Goal: Use online tool/utility: Utilize a website feature to perform a specific function

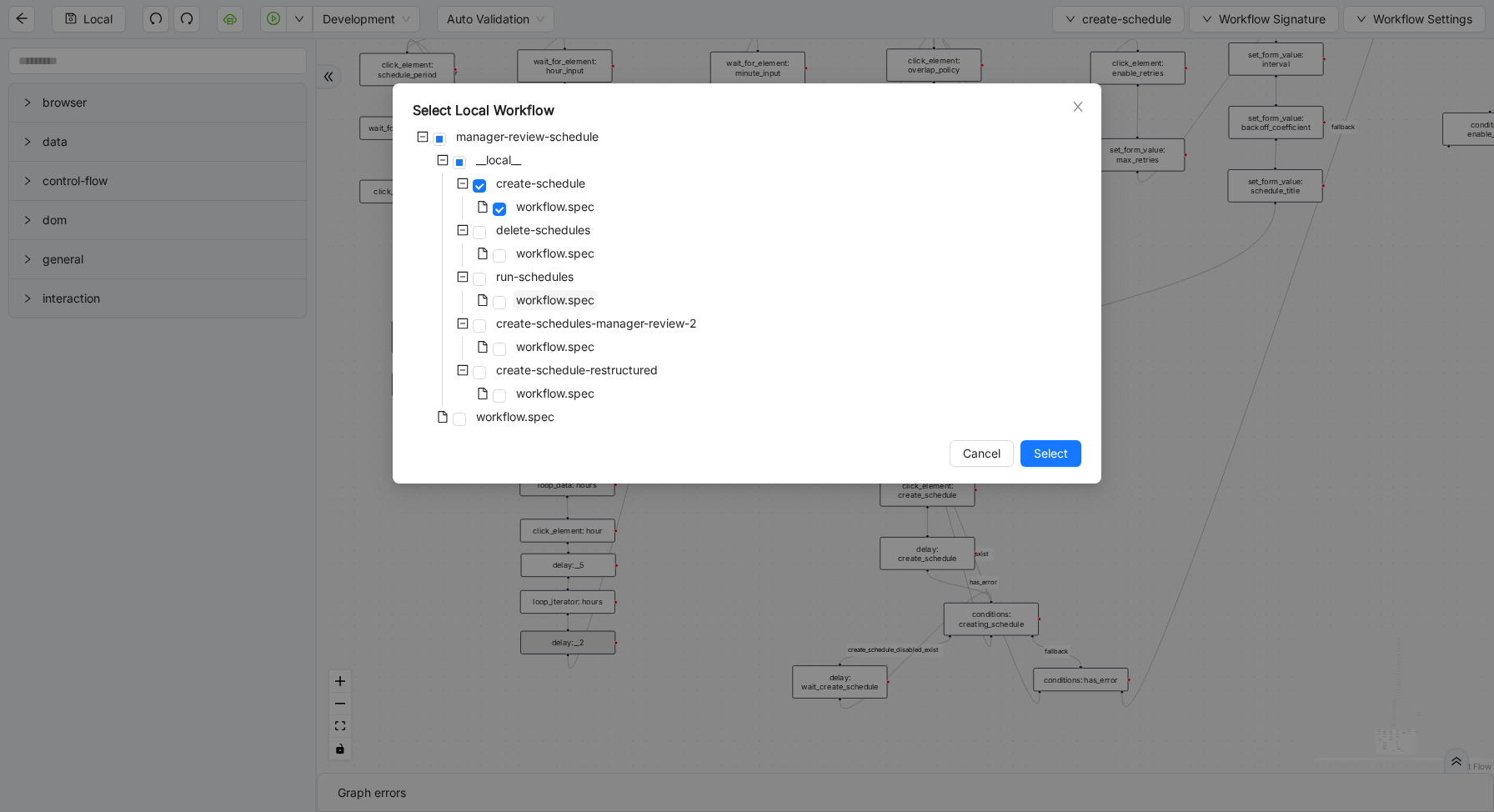
click at [525, 296] on span "workflow.spec" at bounding box center [555, 300] width 79 height 14
click at [1046, 456] on span "Select" at bounding box center [1051, 453] width 34 height 19
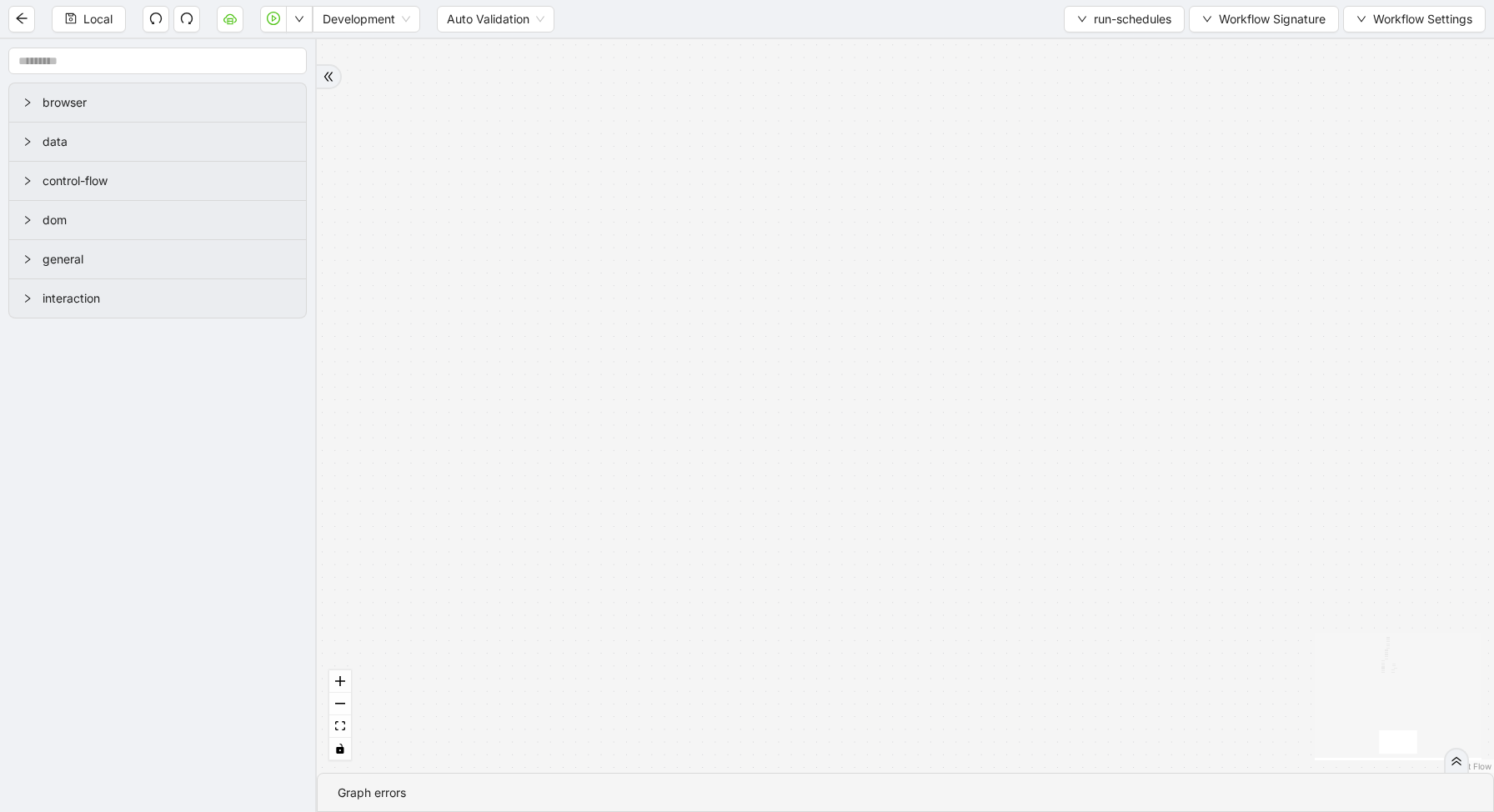
drag, startPoint x: 836, startPoint y: 248, endPoint x: 497, endPoint y: 440, distance: 389.6
click at [499, 433] on div "loopFrom is_required_schedule has_next_row fallback fallback has_next_page trig…" at bounding box center [905, 405] width 1177 height 733
drag, startPoint x: 778, startPoint y: 408, endPoint x: 687, endPoint y: 729, distance: 333.6
click at [686, 720] on div "loopFrom is_required_schedule has_next_row fallback fallback has_next_page trig…" at bounding box center [905, 405] width 1177 height 733
drag, startPoint x: 747, startPoint y: 541, endPoint x: 790, endPoint y: 801, distance: 263.5
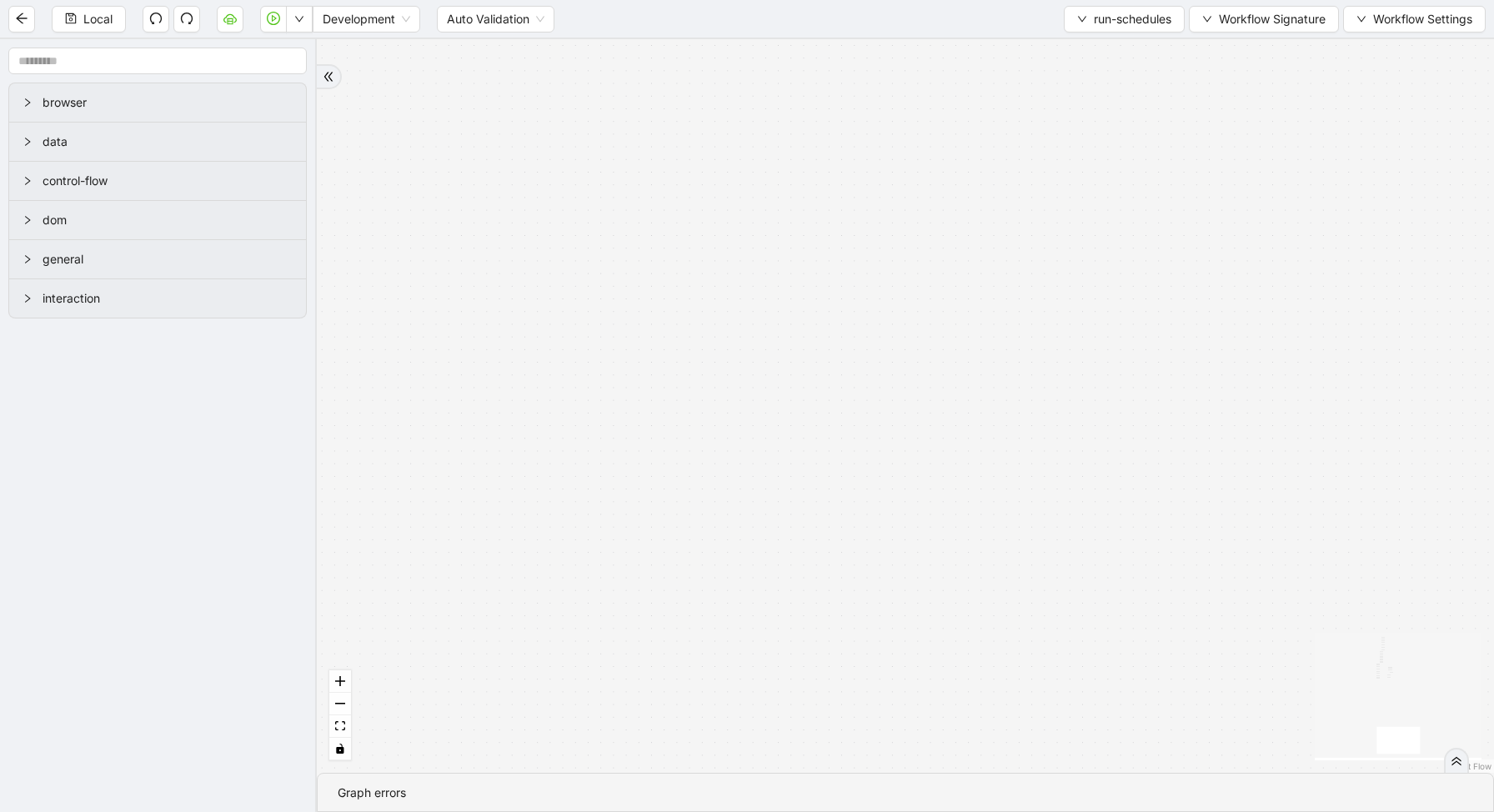
click at [801, 811] on section "loopFrom is_required_schedule has_next_row fallback fallback has_next_page trig…" at bounding box center [905, 425] width 1177 height 773
drag, startPoint x: 690, startPoint y: 435, endPoint x: 647, endPoint y: 596, distance: 166.6
click at [719, 582] on div "loopFrom is_required_schedule has_next_row fallback fallback has_next_page trig…" at bounding box center [905, 405] width 1177 height 733
click at [343, 732] on button "fit view" at bounding box center [340, 726] width 22 height 22
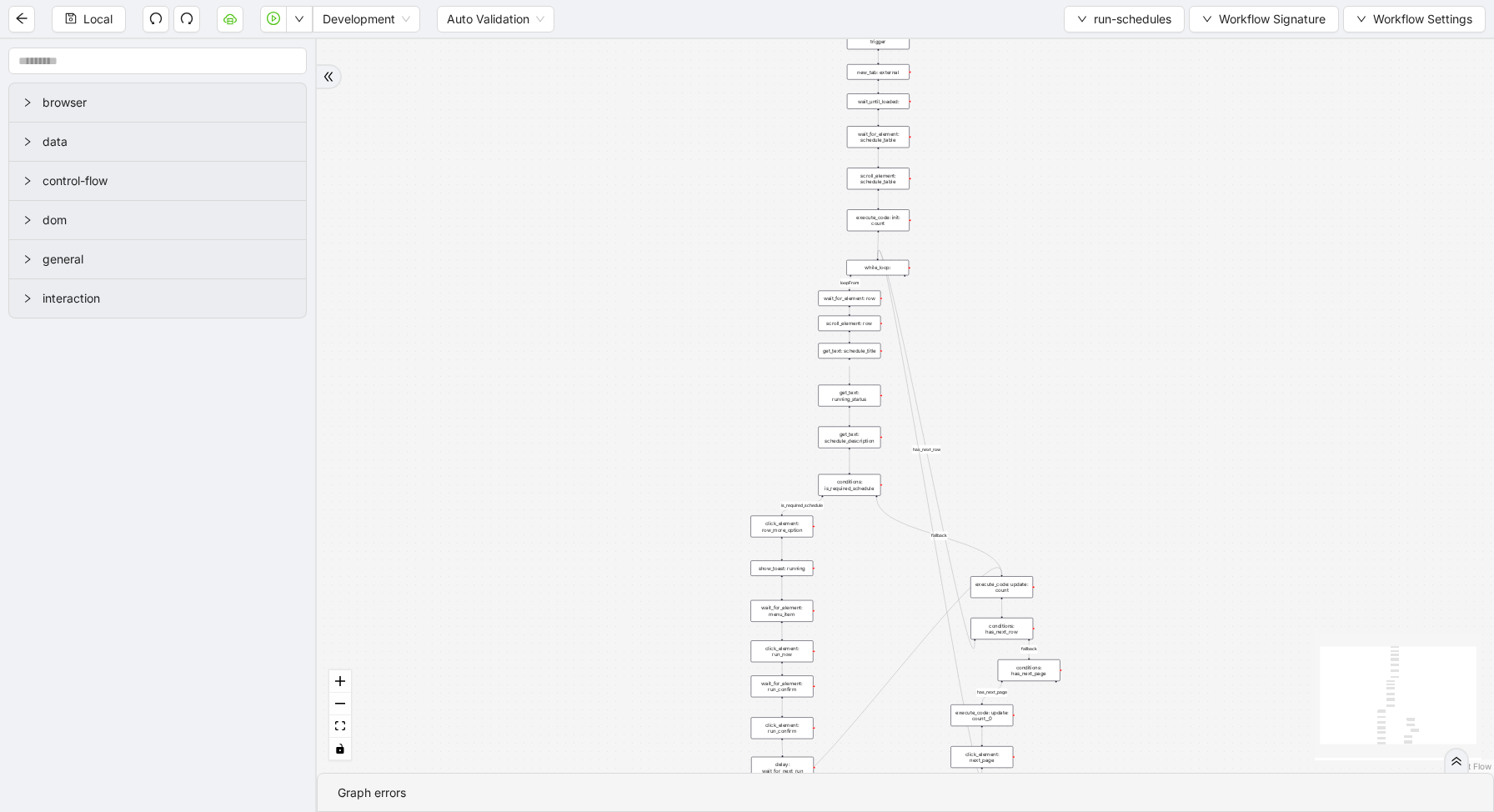
click at [839, 482] on div "conditions: is_required_schedule" at bounding box center [849, 485] width 63 height 22
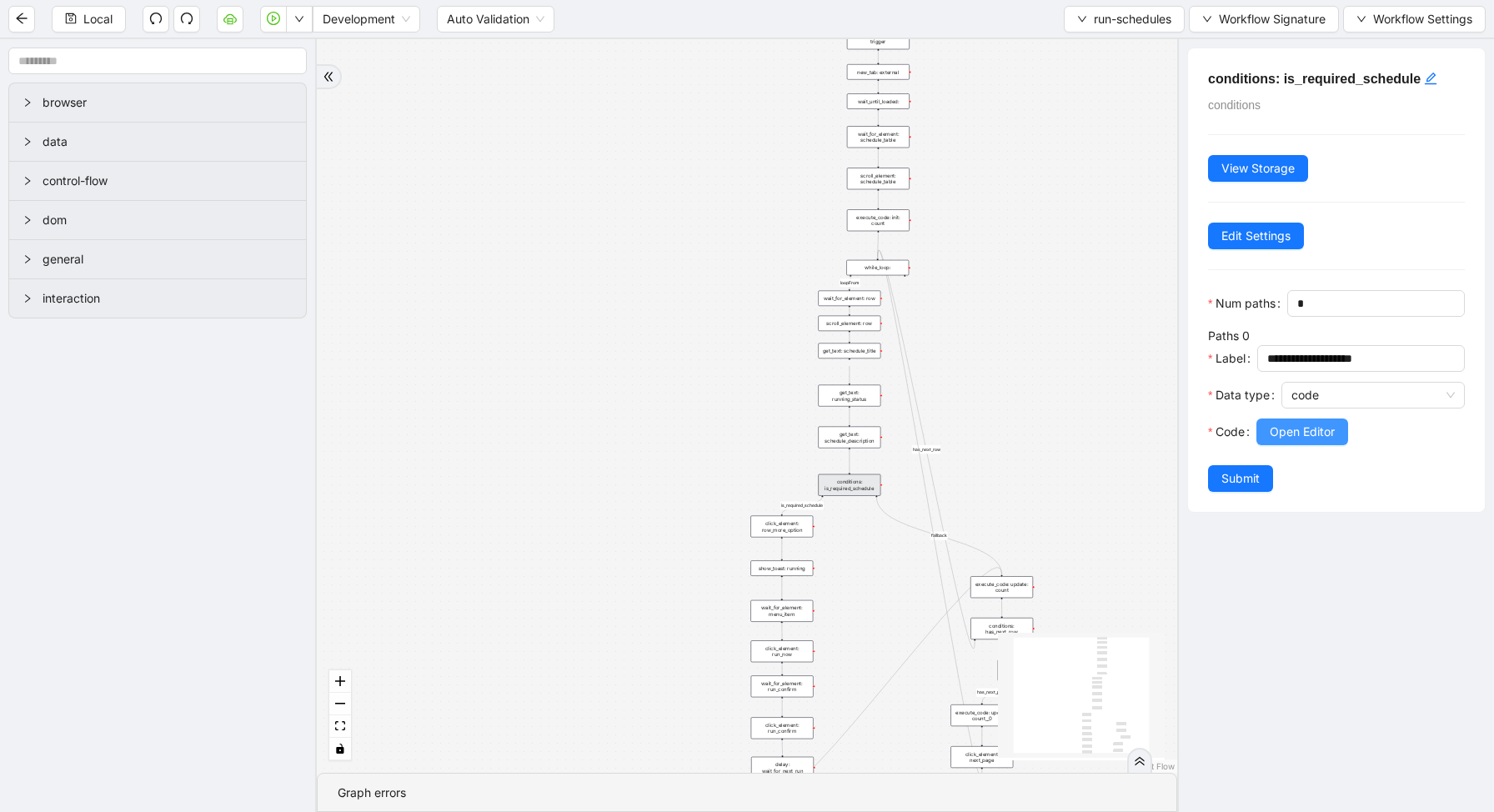
click at [1302, 429] on span "Open Editor" at bounding box center [1303, 432] width 65 height 19
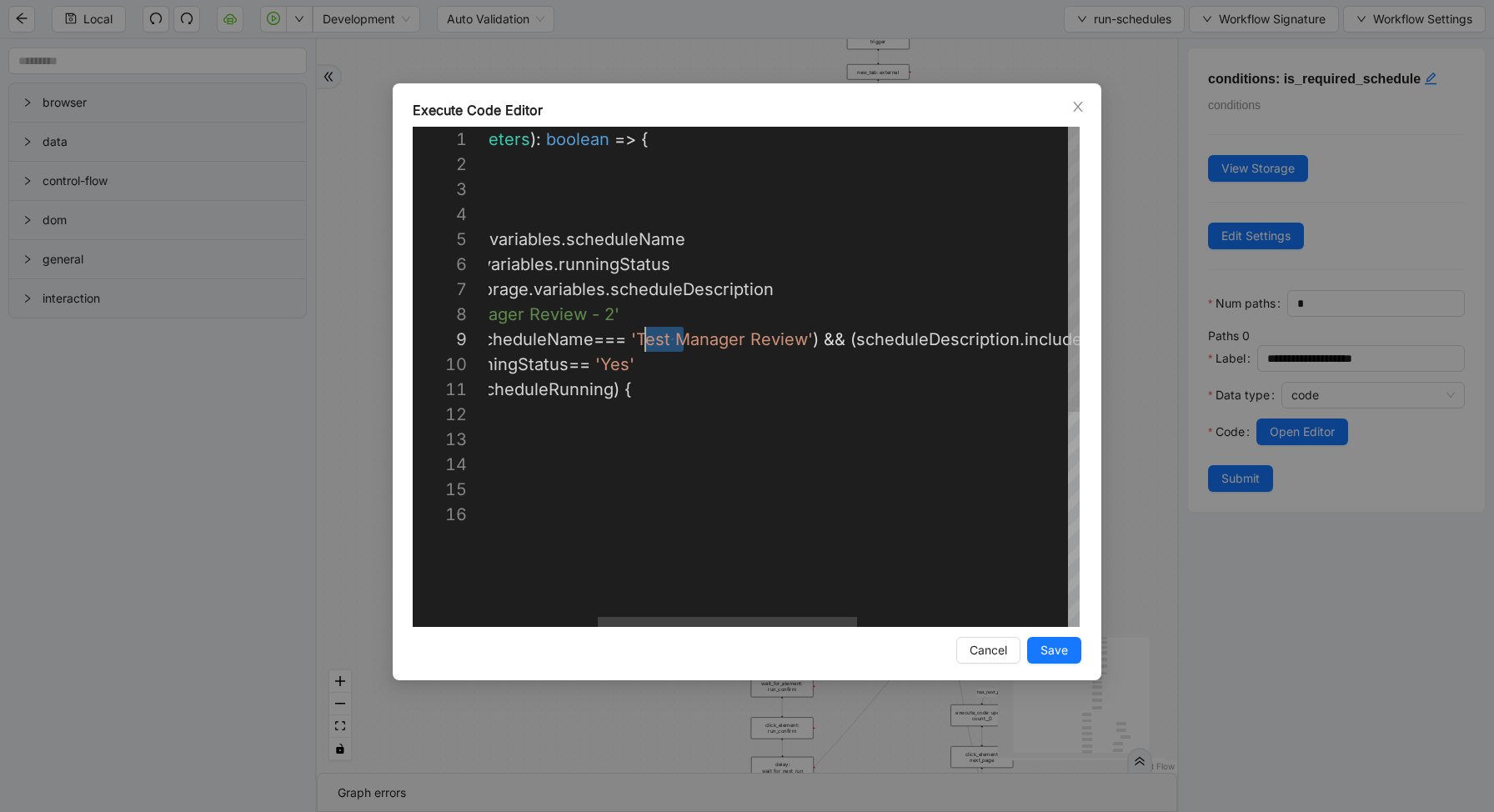
scroll to position [200, 406]
drag, startPoint x: 684, startPoint y: 334, endPoint x: 646, endPoint y: 333, distance: 38.0
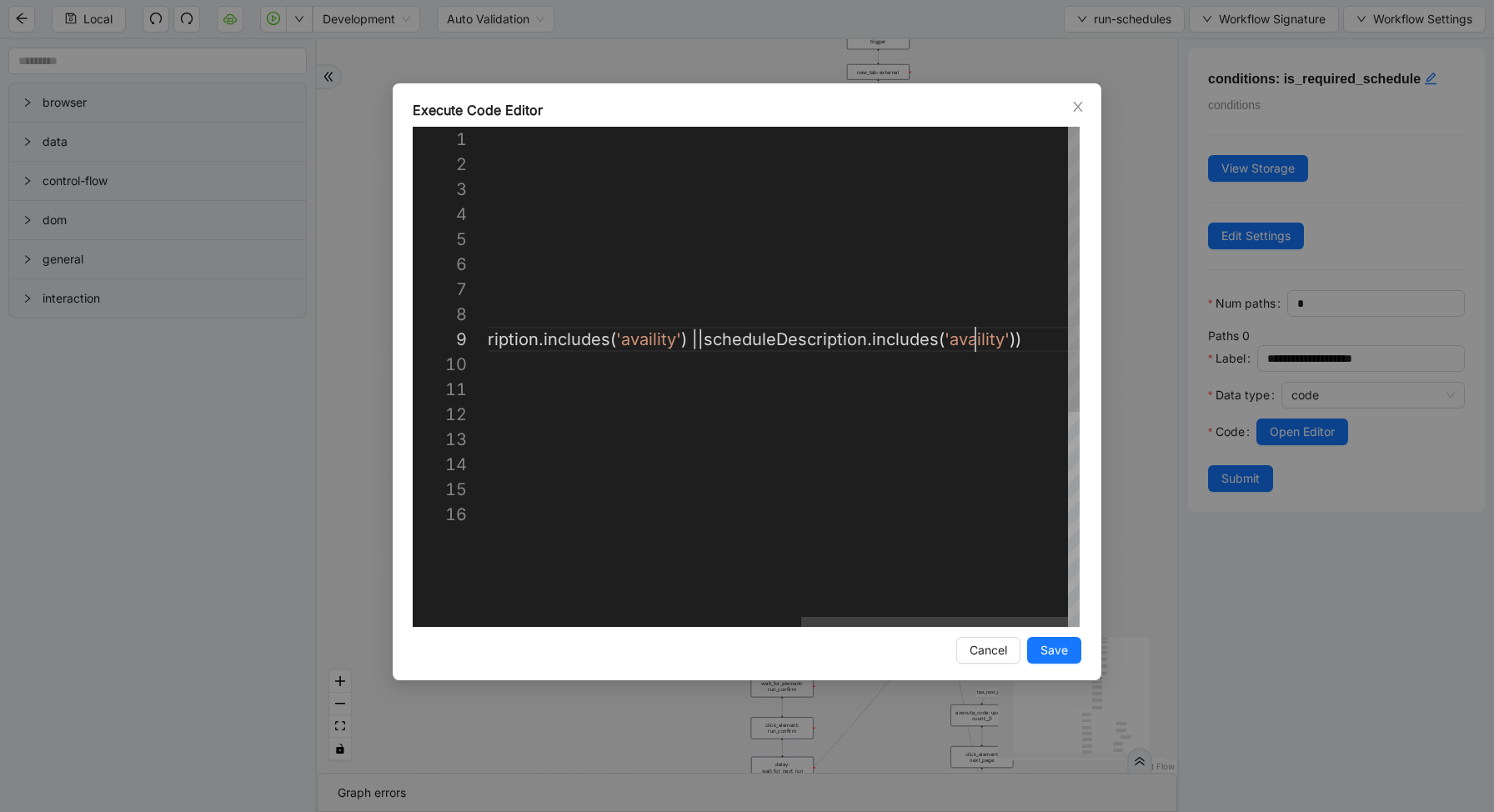
click at [974, 337] on div "({ storage }: ExecuteCodeParameters ): boolean => { //#region CodeBlock // code…" at bounding box center [439, 564] width 1283 height 876
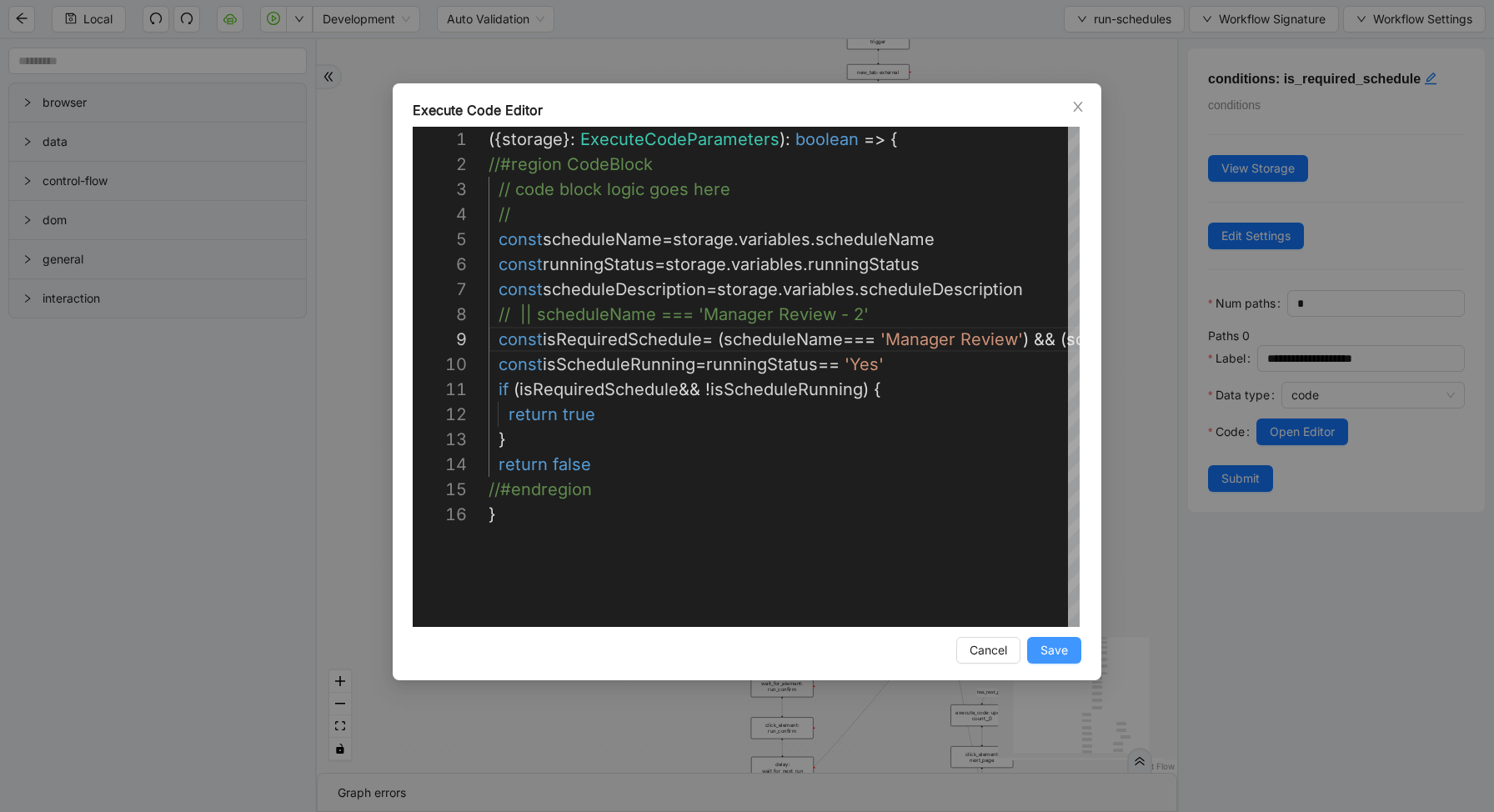
type textarea "**********"
click at [1044, 649] on span "Save" at bounding box center [1053, 650] width 27 height 19
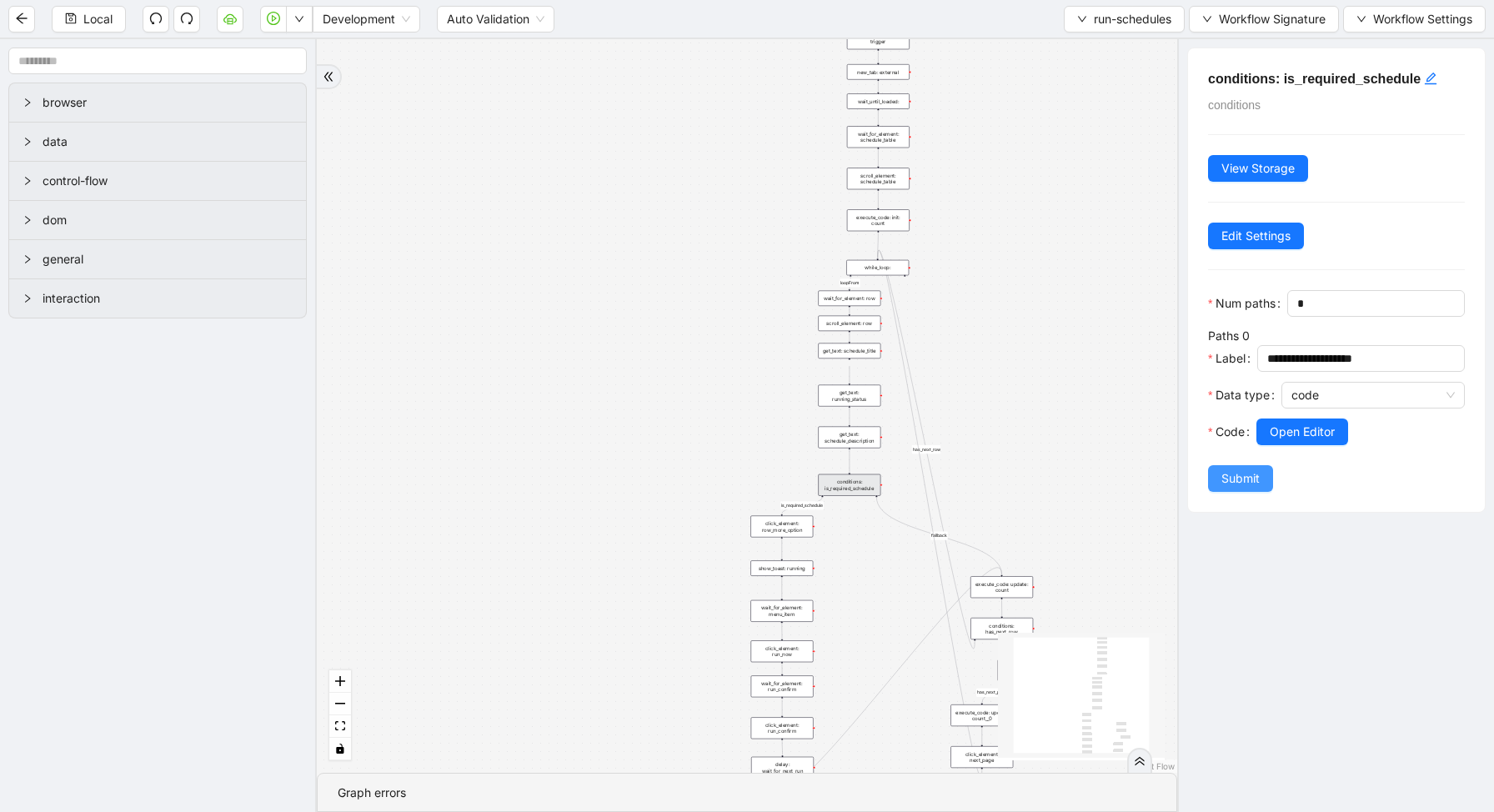
click at [1222, 478] on span "Submit" at bounding box center [1240, 479] width 38 height 19
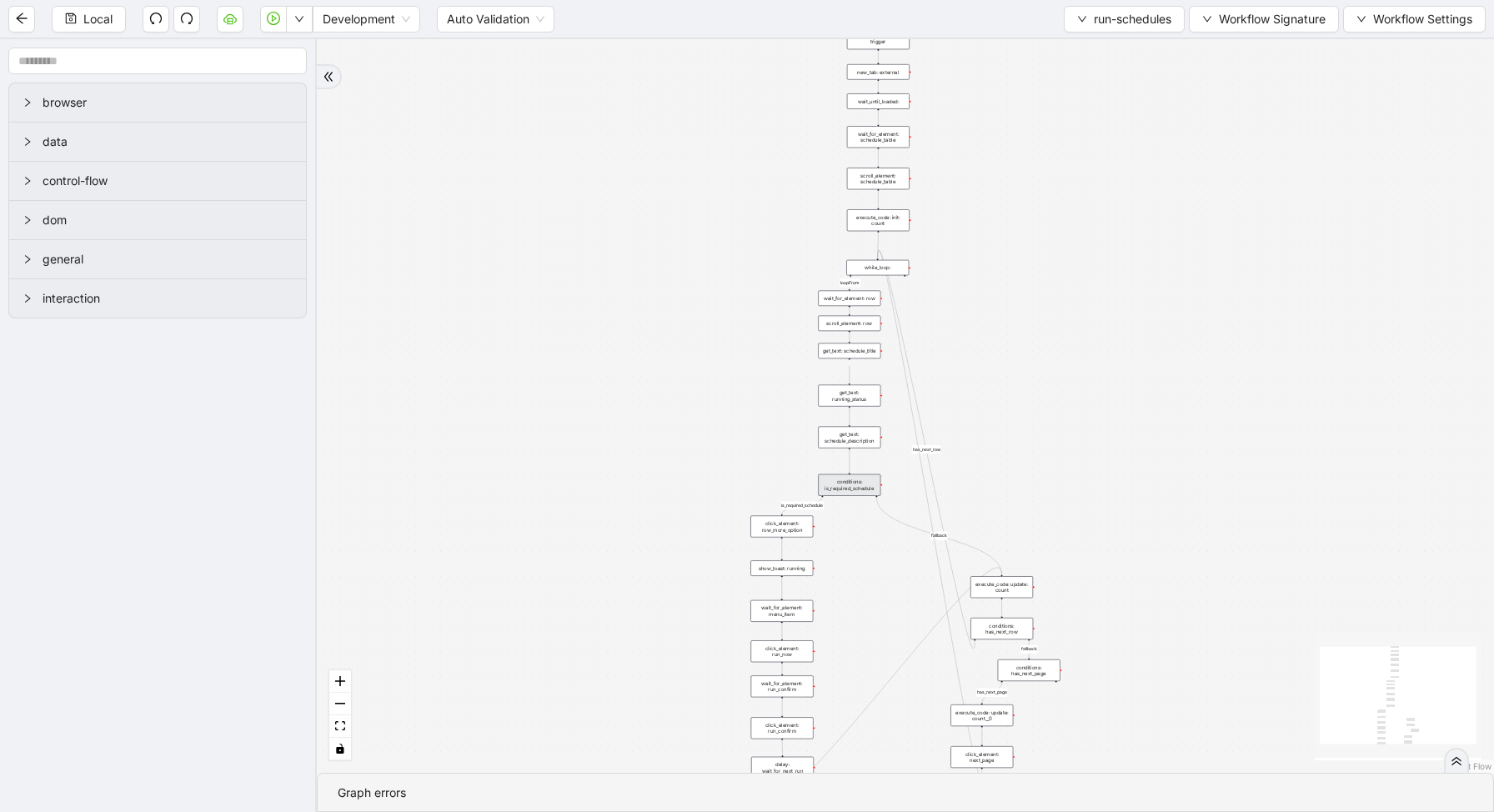
drag, startPoint x: 862, startPoint y: 622, endPoint x: 862, endPoint y: 613, distance: 9.0
click at [862, 613] on div "loopFrom is_required_schedule has_next_row fallback fallback has_next_page trig…" at bounding box center [905, 405] width 1177 height 733
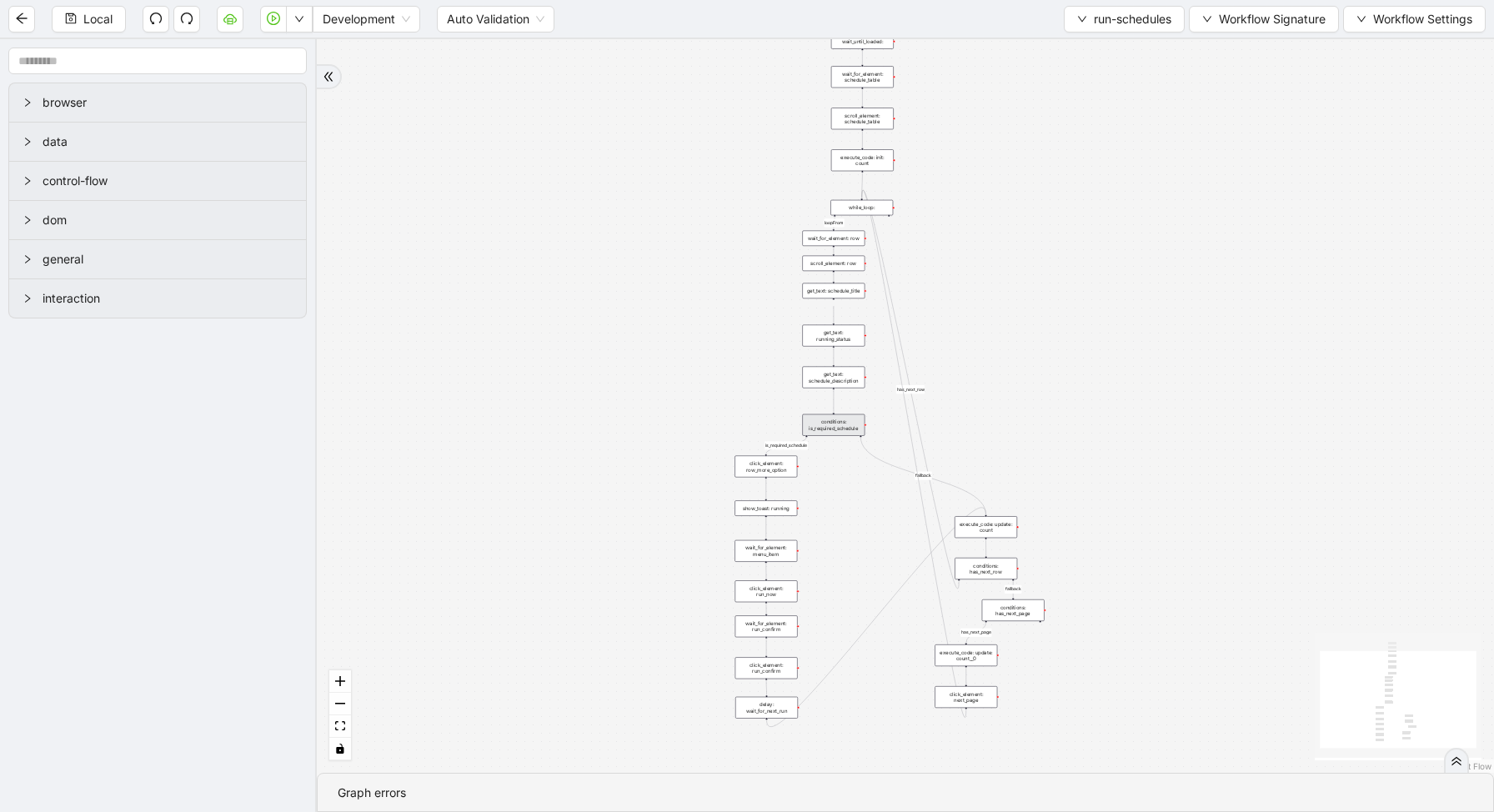
drag, startPoint x: 870, startPoint y: 624, endPoint x: 853, endPoint y: 573, distance: 53.8
click at [854, 573] on div "loopFrom is_required_schedule has_next_row fallback fallback has_next_page trig…" at bounding box center [905, 405] width 1177 height 733
click at [1094, 10] on span "run-schedules" at bounding box center [1133, 19] width 78 height 19
click at [1087, 41] on li "Select" at bounding box center [1120, 51] width 117 height 27
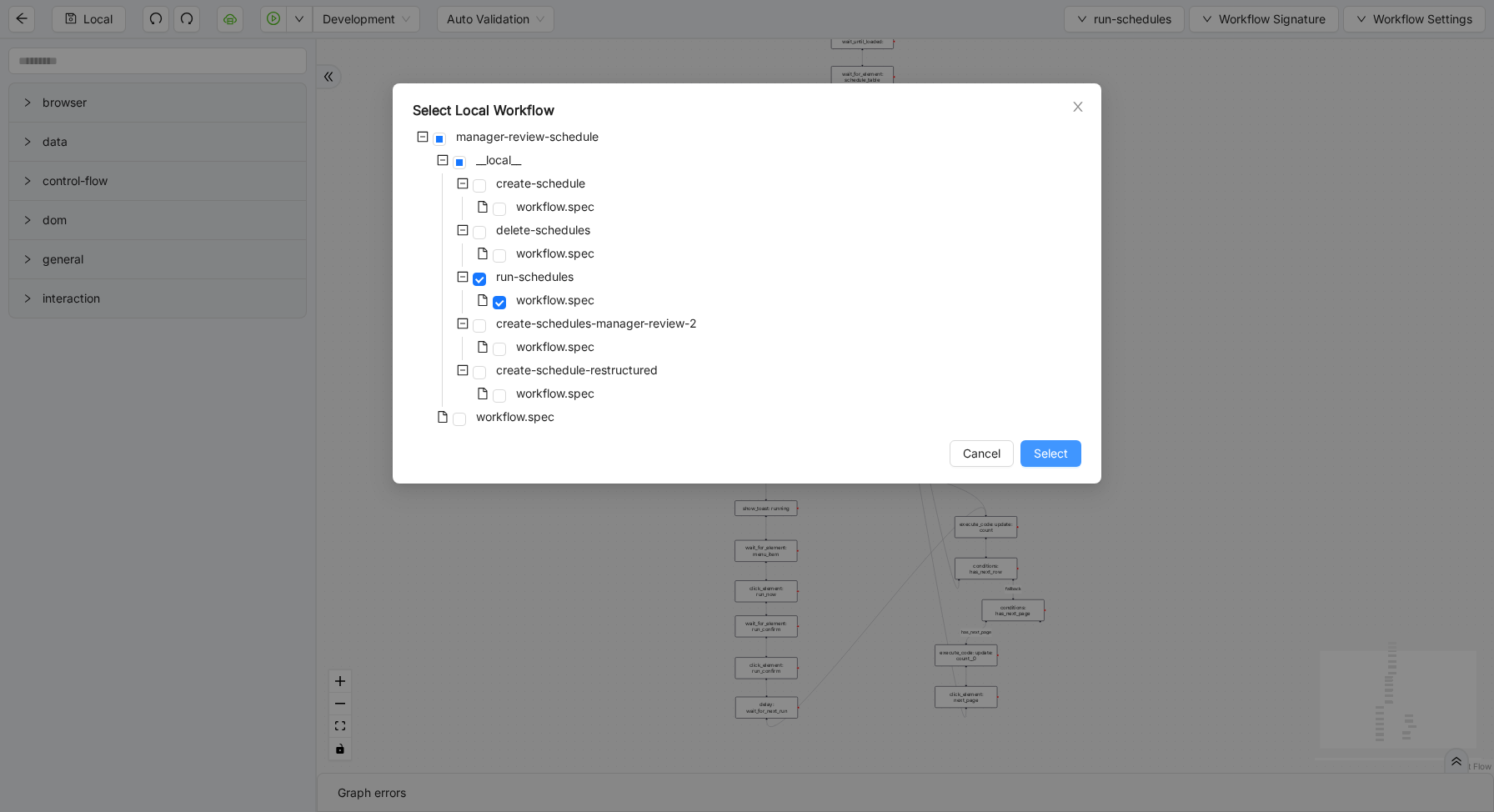
click at [1046, 453] on span "Select" at bounding box center [1051, 453] width 34 height 19
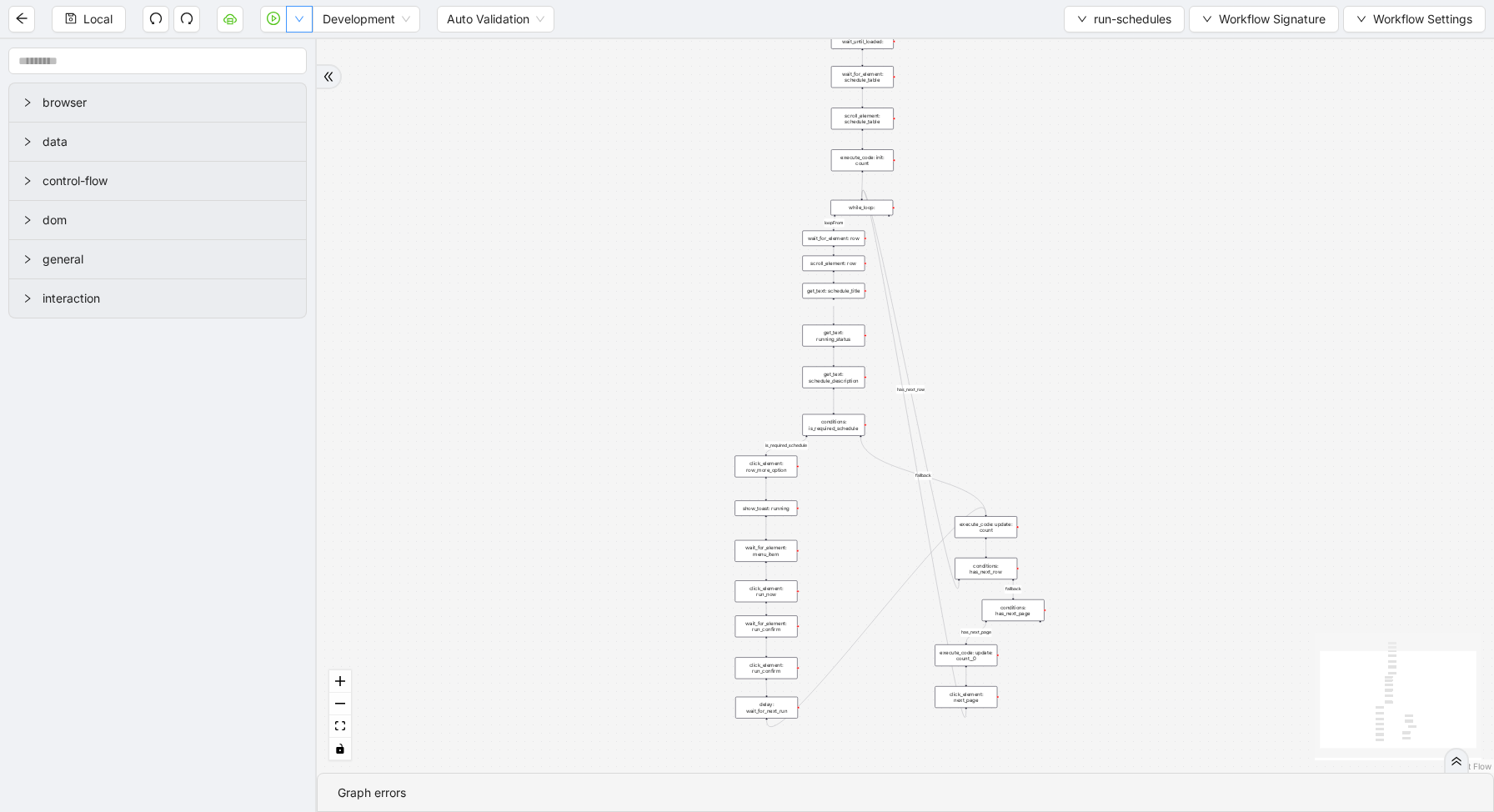
click at [297, 16] on icon "down" at bounding box center [299, 19] width 10 height 10
click at [290, 52] on span "Run local workflow" at bounding box center [246, 51] width 102 height 19
